Goal: Answer question/provide support: Share knowledge or assist other users

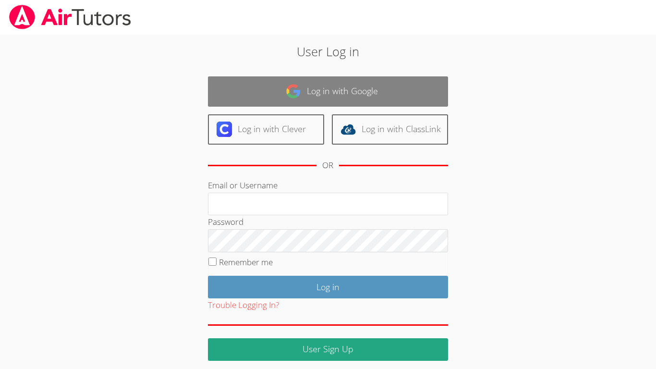
type input "Israel.Chavez-Ventura@d11.org"
click at [357, 99] on link "Log in with Google" at bounding box center [328, 91] width 240 height 30
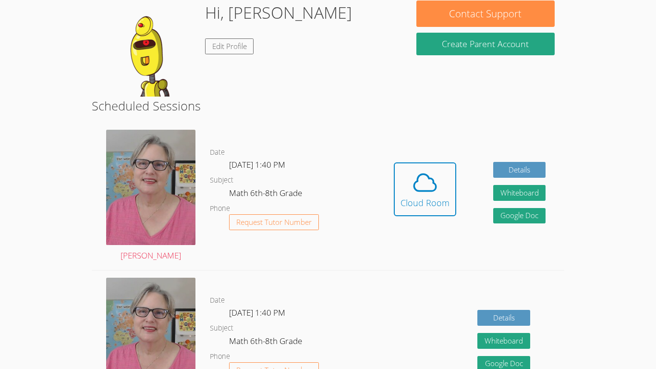
scroll to position [157, 0]
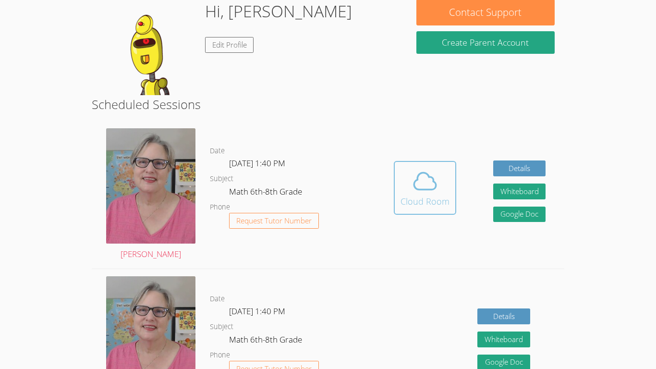
click at [433, 185] on icon at bounding box center [425, 181] width 27 height 27
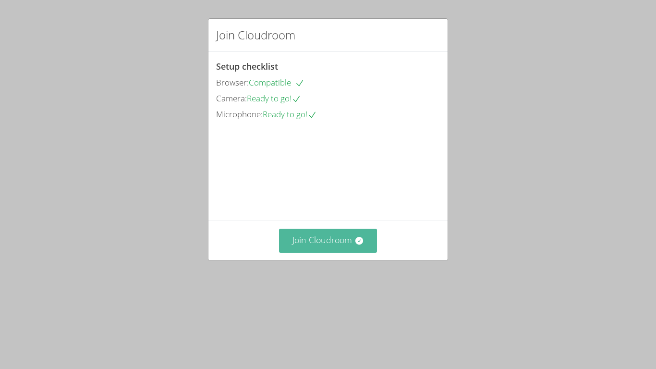
click at [315, 252] on button "Join Cloudroom" at bounding box center [328, 241] width 99 height 24
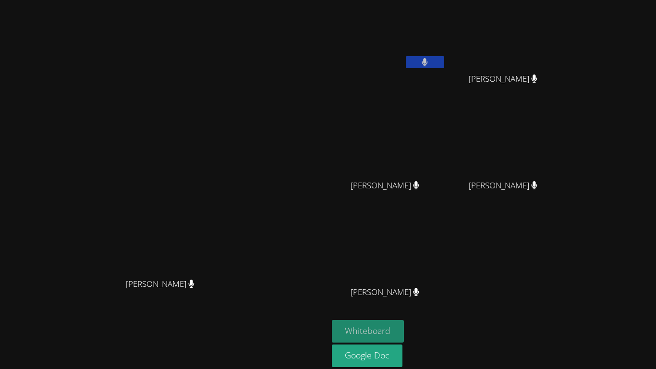
click at [405, 330] on button "Whiteboard" at bounding box center [368, 331] width 73 height 23
click at [446, 45] on video at bounding box center [389, 36] width 114 height 64
click at [536, 64] on div "[PERSON_NAME] [PERSON_NAME] [PERSON_NAME] [PERSON_NAME] [PERSON_NAME] [PERSON_N…" at bounding box center [448, 162] width 233 height 316
click at [445, 63] on button at bounding box center [425, 62] width 38 height 12
click at [430, 63] on icon at bounding box center [425, 62] width 10 height 8
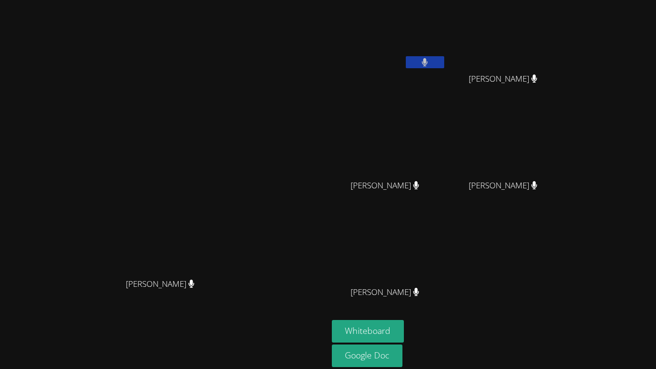
click at [225, 214] on video at bounding box center [164, 183] width 144 height 180
click at [445, 59] on button at bounding box center [425, 62] width 38 height 12
click at [445, 62] on button at bounding box center [425, 62] width 38 height 12
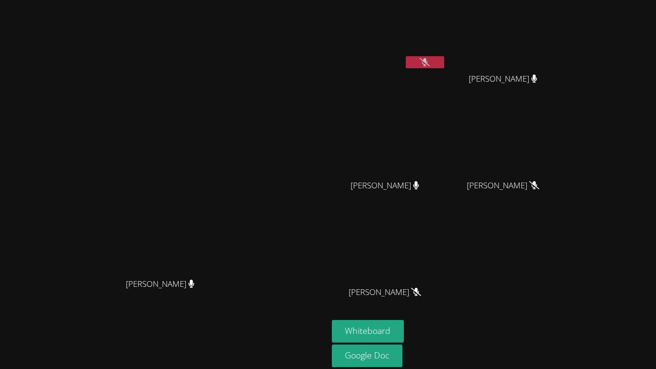
click at [445, 62] on button at bounding box center [425, 62] width 38 height 12
click at [445, 61] on button at bounding box center [425, 62] width 38 height 12
click at [445, 66] on button at bounding box center [425, 62] width 38 height 12
click at [428, 64] on icon at bounding box center [425, 62] width 6 height 8
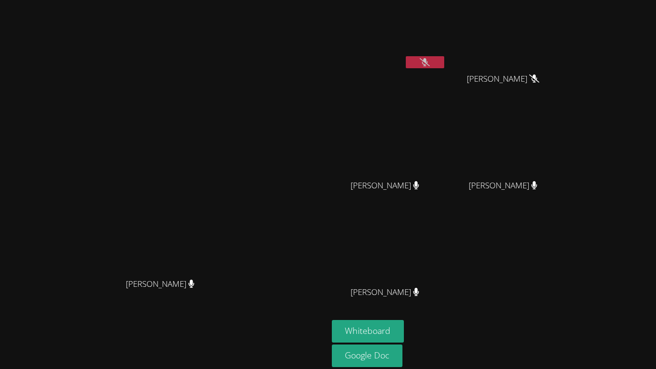
click at [430, 64] on icon at bounding box center [425, 62] width 10 height 8
click at [428, 64] on icon at bounding box center [425, 62] width 6 height 8
click at [445, 62] on button at bounding box center [425, 62] width 38 height 12
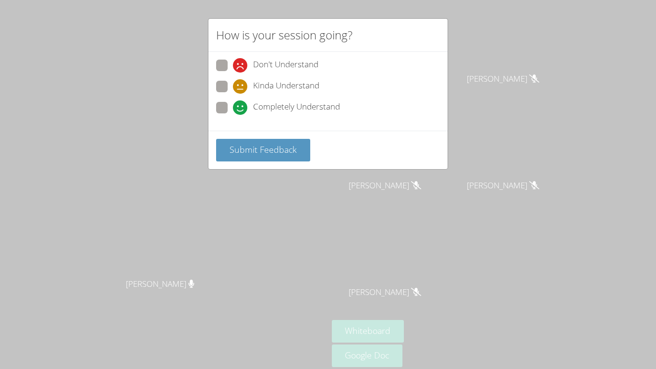
click at [273, 105] on span "Completely Understand" at bounding box center [296, 107] width 87 height 14
click at [241, 105] on input "Completely Understand" at bounding box center [237, 106] width 8 height 8
radio input "true"
click at [271, 149] on span "Submit Feedback" at bounding box center [263, 150] width 67 height 12
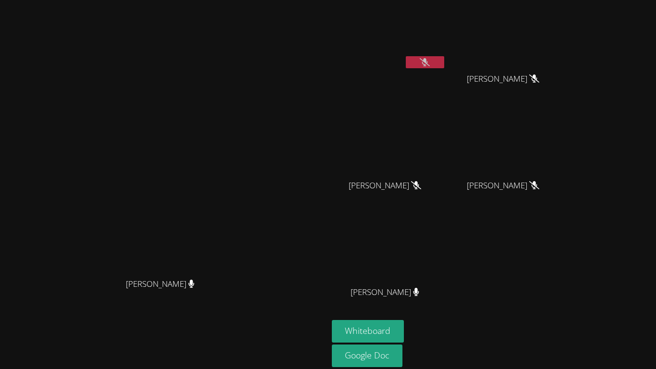
click at [445, 64] on button at bounding box center [425, 62] width 38 height 12
